Goal: Information Seeking & Learning: Learn about a topic

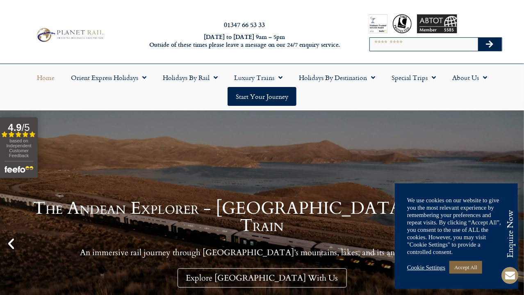
click at [462, 267] on link "Accept All" at bounding box center [465, 267] width 33 height 13
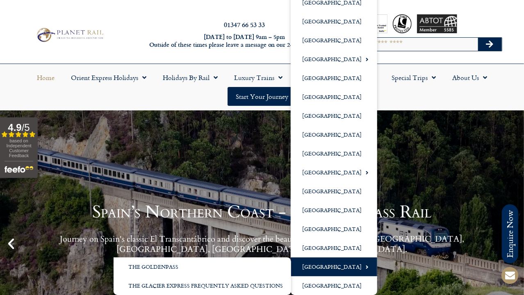
click at [325, 267] on link "[GEOGRAPHIC_DATA]" at bounding box center [334, 266] width 86 height 19
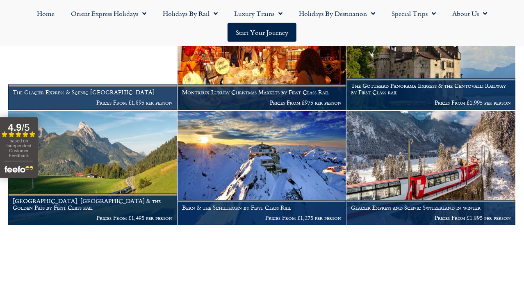
scroll to position [403, 0]
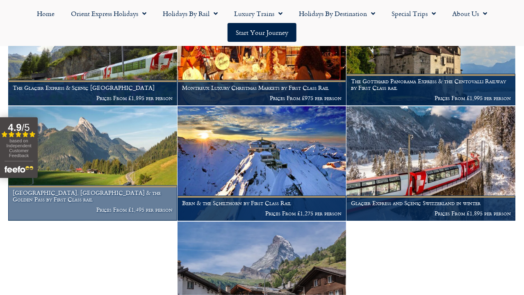
click at [143, 189] on h1 "Lucerne, Montreux & the Golden Pass by First Class rail" at bounding box center [93, 195] width 160 height 13
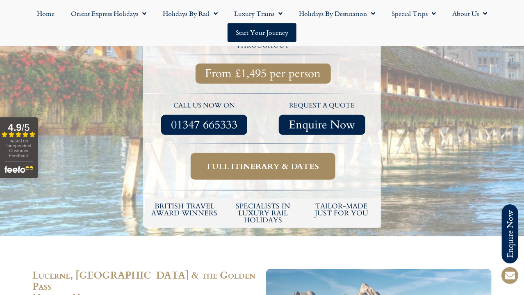
scroll to position [320, 0]
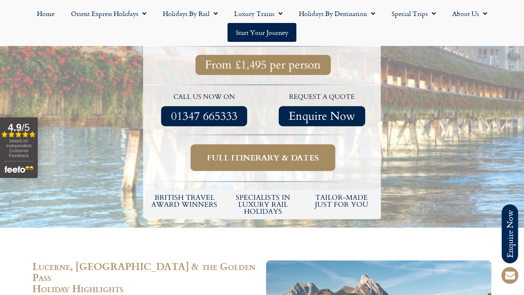
click at [290, 152] on span "Full itinerary & dates" at bounding box center [263, 157] width 112 height 10
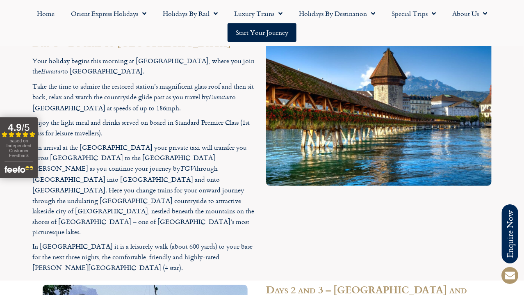
scroll to position [1302, 0]
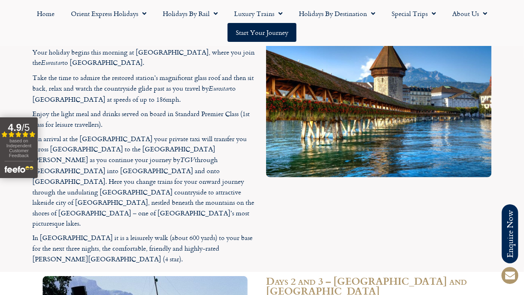
drag, startPoint x: 520, startPoint y: 81, endPoint x: 520, endPoint y: 87, distance: 5.7
click at [520, 87] on section "Day 1 – By rail to Switzerland Your holiday begins this morning at London St Pa…" at bounding box center [262, 148] width 524 height 247
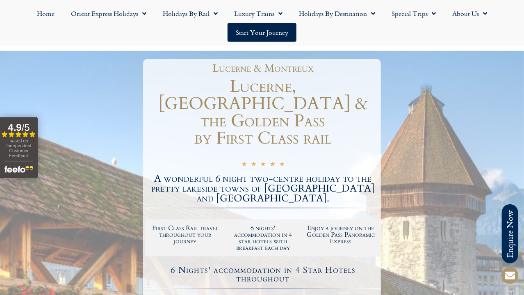
scroll to position [0, 0]
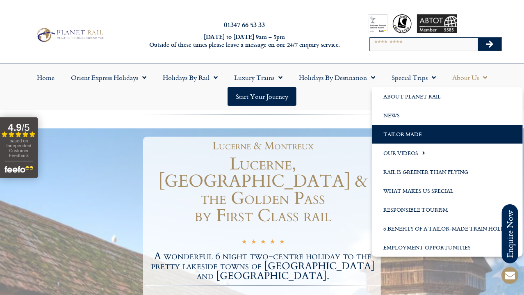
click at [419, 132] on link "Tailor Made" at bounding box center [447, 134] width 151 height 19
